Goal: Check status: Check status

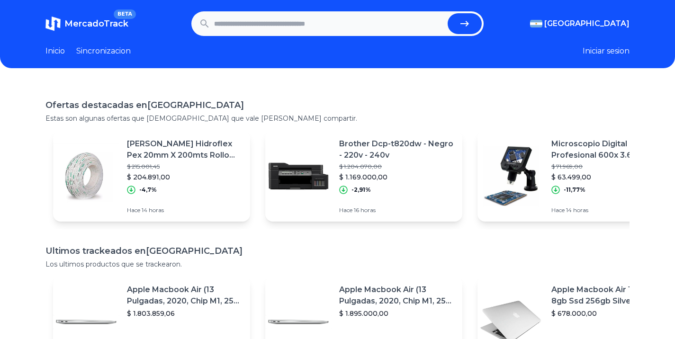
click at [359, 28] on input "text" at bounding box center [329, 23] width 230 height 21
type input "*"
type input "**********"
click at [448, 13] on button "submit" at bounding box center [465, 23] width 34 height 21
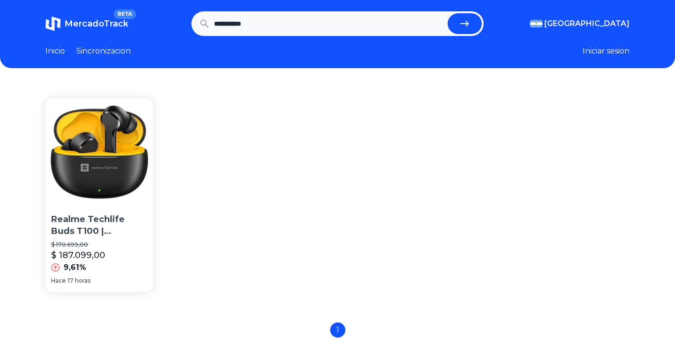
click at [129, 172] on img at bounding box center [99, 153] width 108 height 108
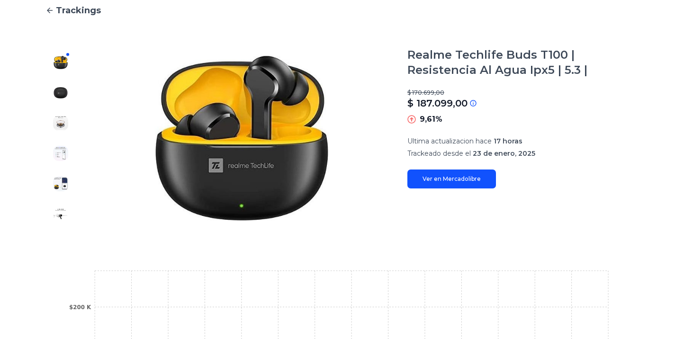
scroll to position [284, 0]
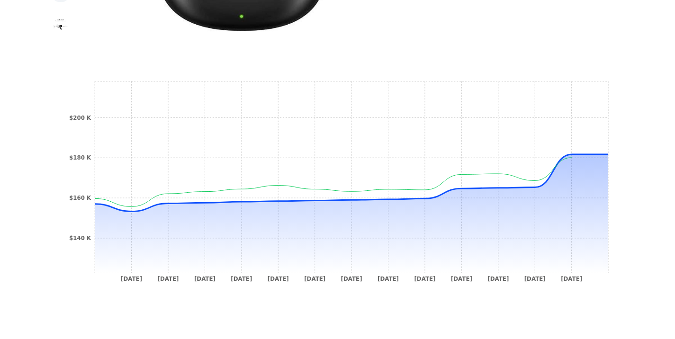
click at [666, 152] on div "Trackings Realme Techlife Buds T100 | Resistencia Al Agua Ipx5 | 5.3 | $ 170.69…" at bounding box center [337, 62] width 675 height 526
